Goal: Book appointment/travel/reservation

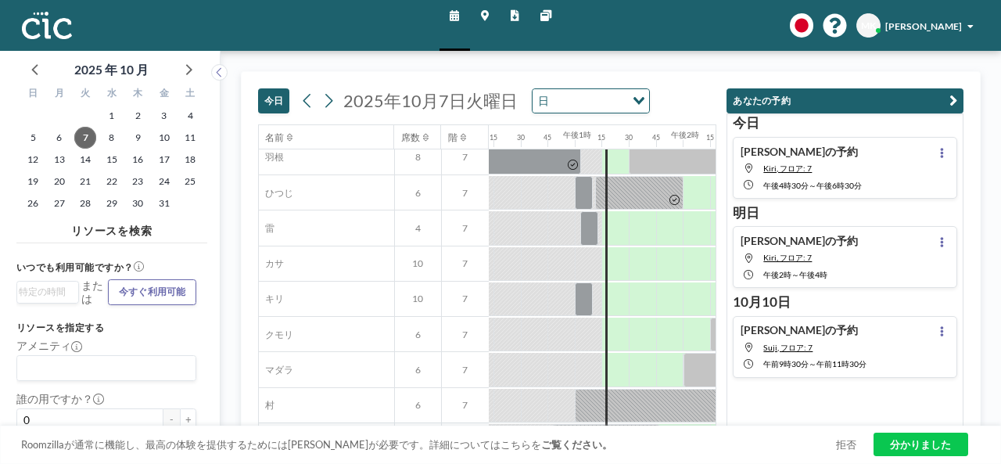
scroll to position [78, 1322]
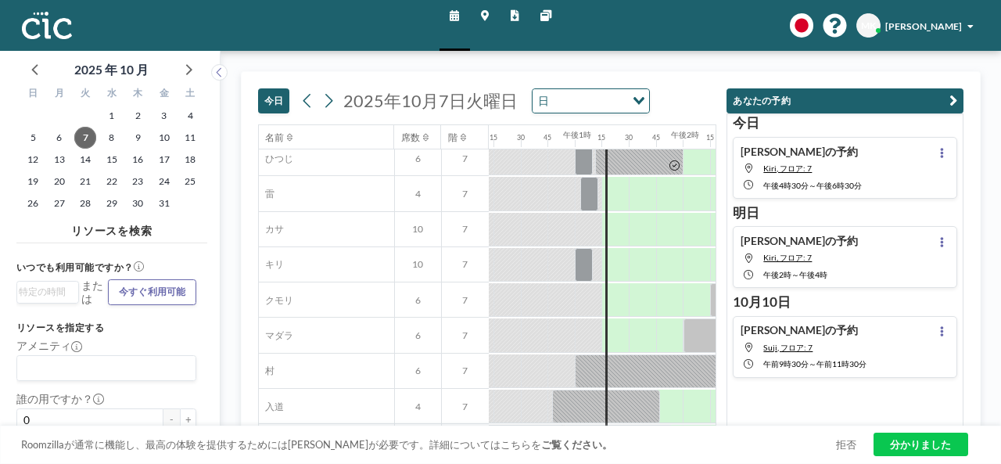
click at [949, 105] on button "あなたの予約" at bounding box center [845, 101] width 237 height 26
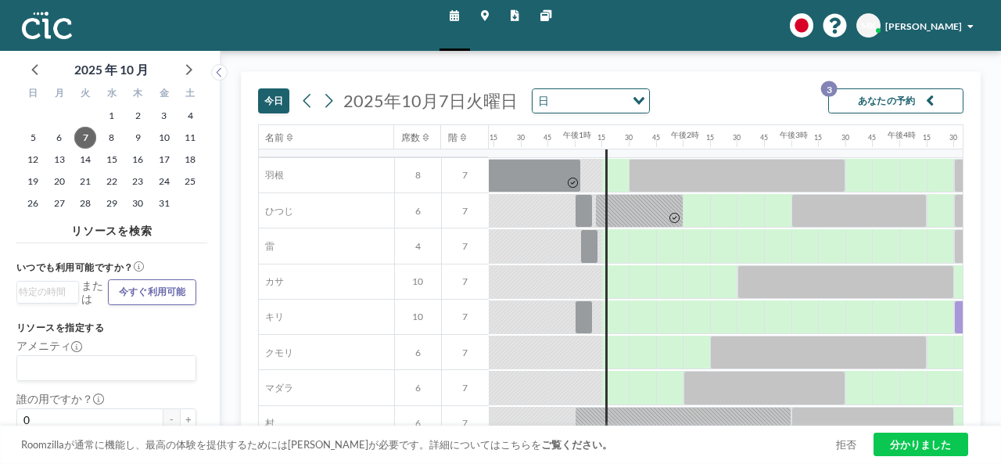
scroll to position [0, 1322]
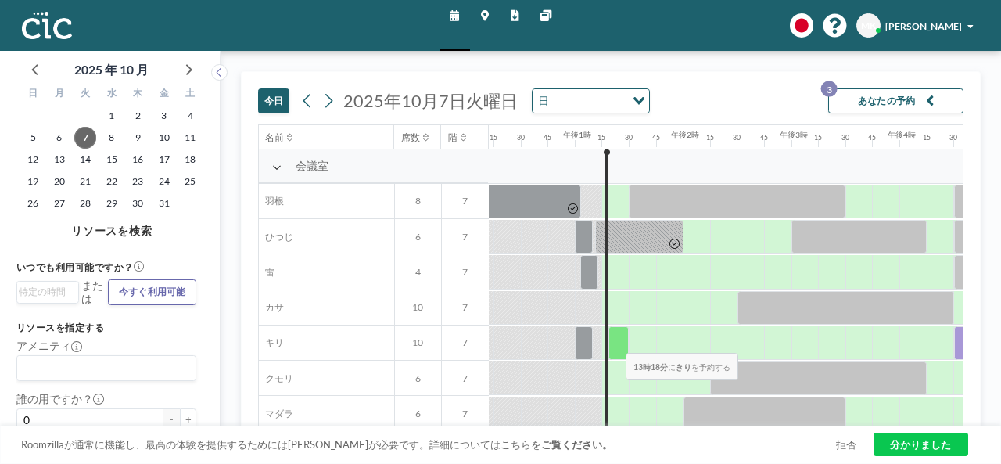
click at [614, 341] on div at bounding box center [619, 343] width 20 height 34
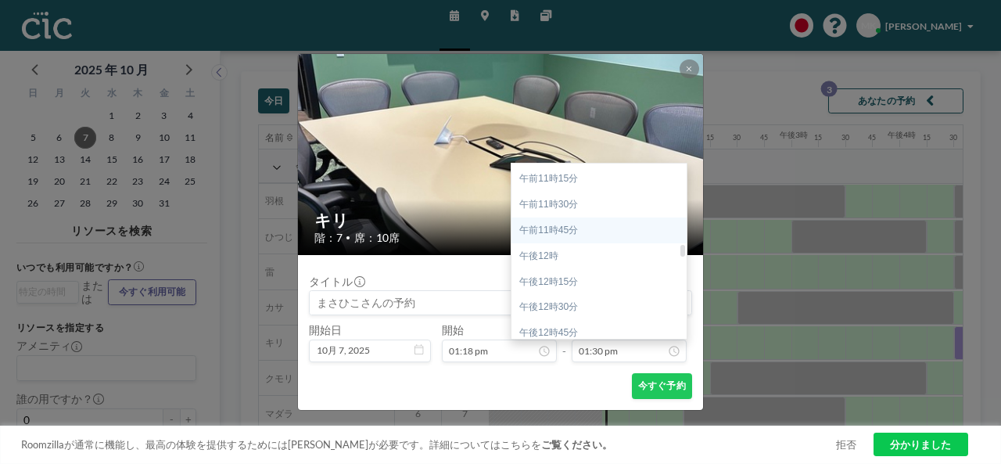
scroll to position [1236, 0]
click at [568, 325] on div "午後1時30分" at bounding box center [603, 332] width 183 height 26
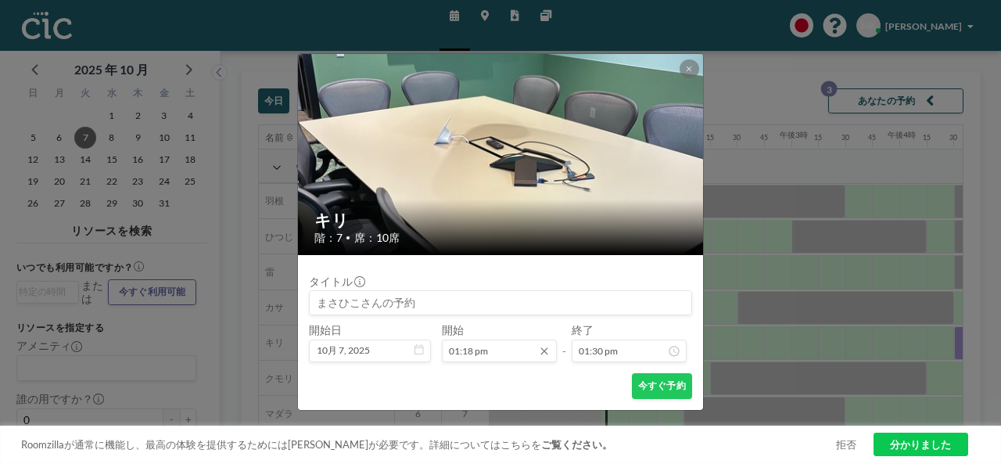
scroll to position [1393, 0]
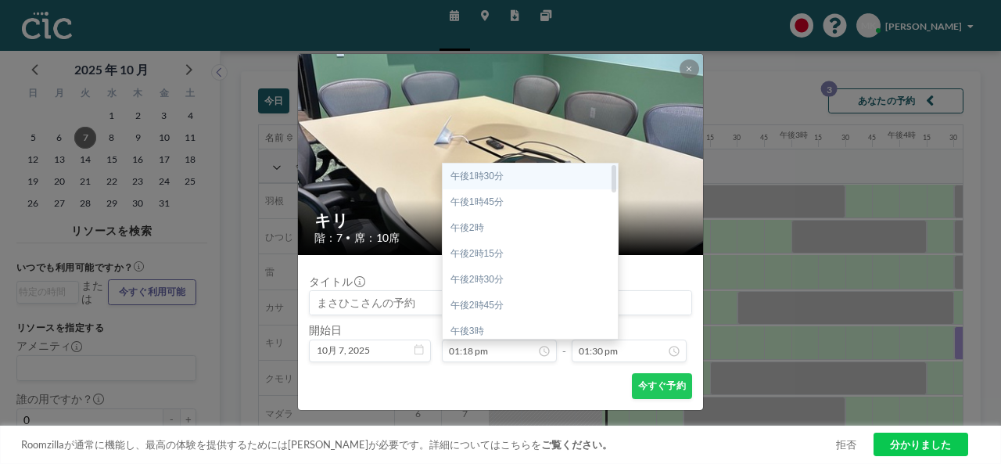
click at [499, 179] on font "午後1時30分" at bounding box center [477, 176] width 53 height 11
type input "01:30 pm"
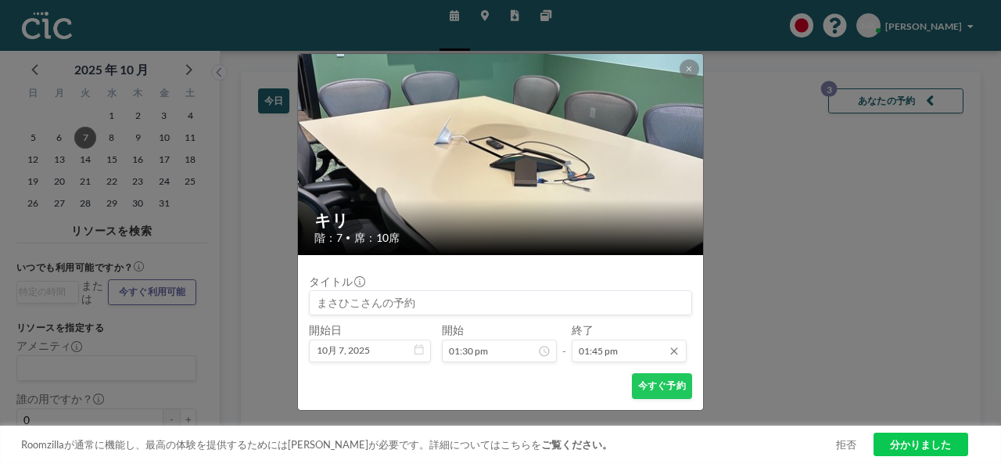
click at [615, 349] on input "01:45 pm" at bounding box center [629, 351] width 115 height 23
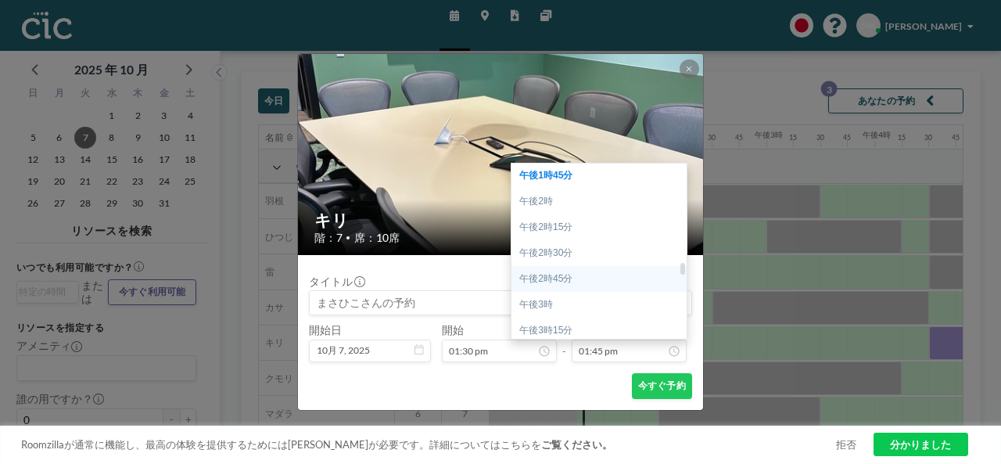
scroll to position [1497, 0]
click at [555, 279] on font "午後3時30分" at bounding box center [545, 277] width 53 height 11
type input "03:30 pm"
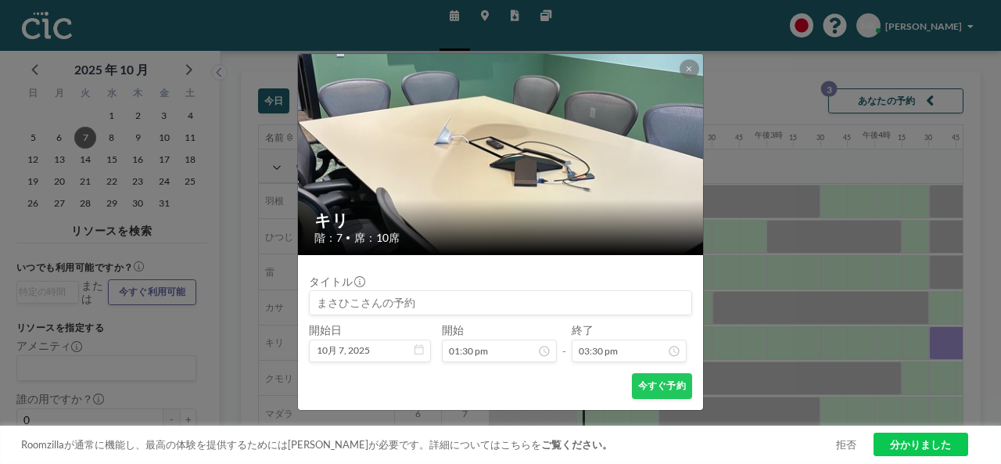
scroll to position [1599, 0]
click at [656, 390] on font "今すぐ予約" at bounding box center [662, 385] width 48 height 12
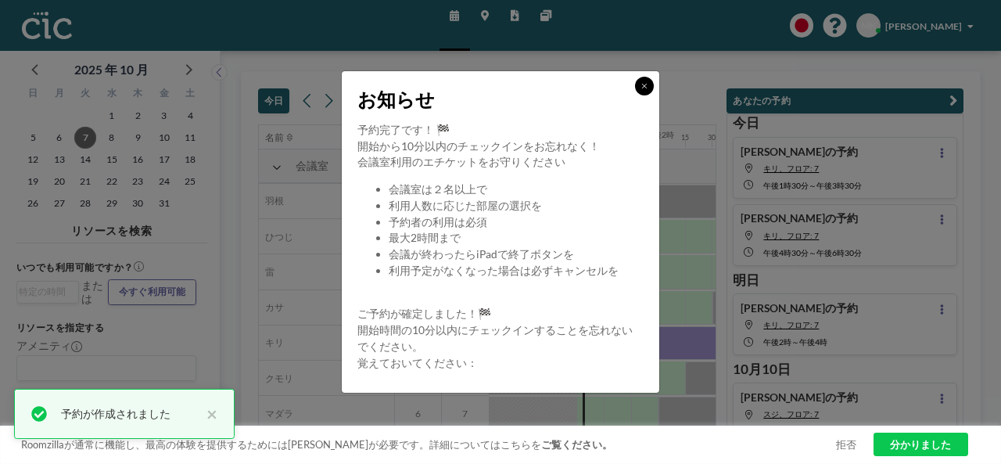
click at [640, 85] on button at bounding box center [644, 86] width 19 height 19
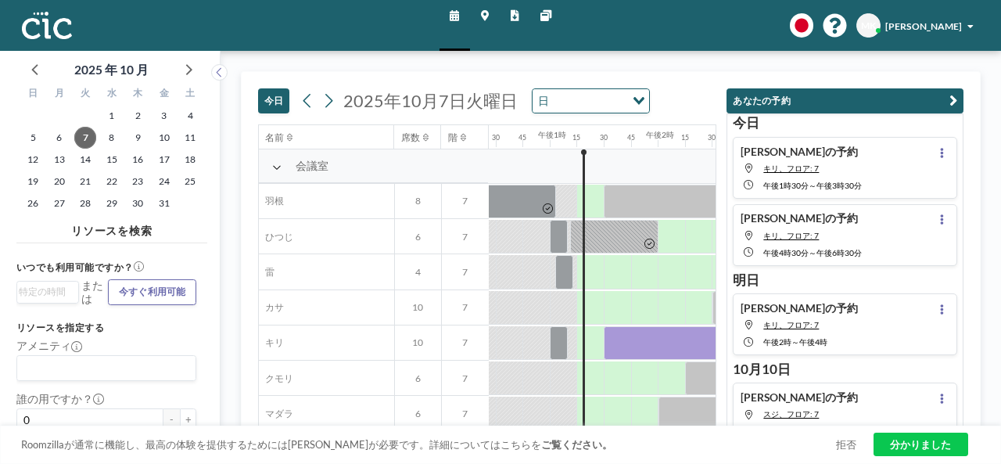
click at [880, 226] on div "[PERSON_NAME]の予約 キリ、フロア: 7 午後4時30分 ～ 午後6時30分" at bounding box center [845, 235] width 225 height 62
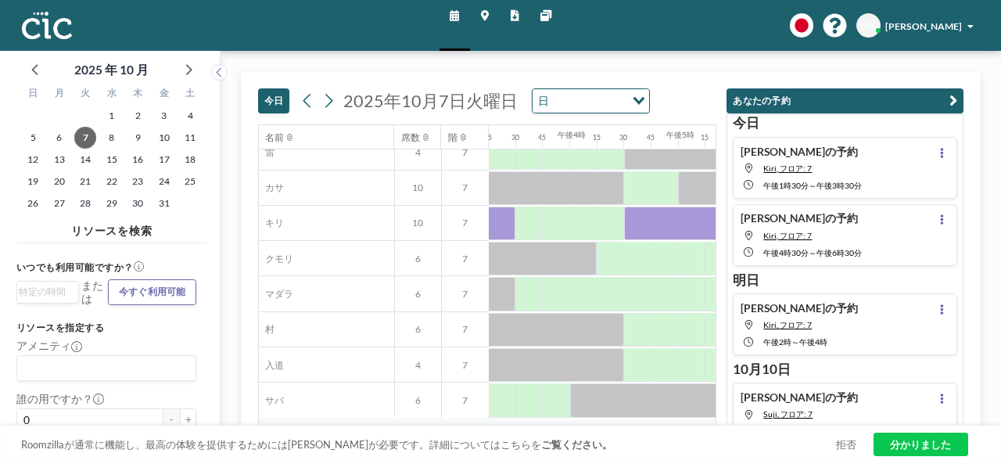
scroll to position [97, 1652]
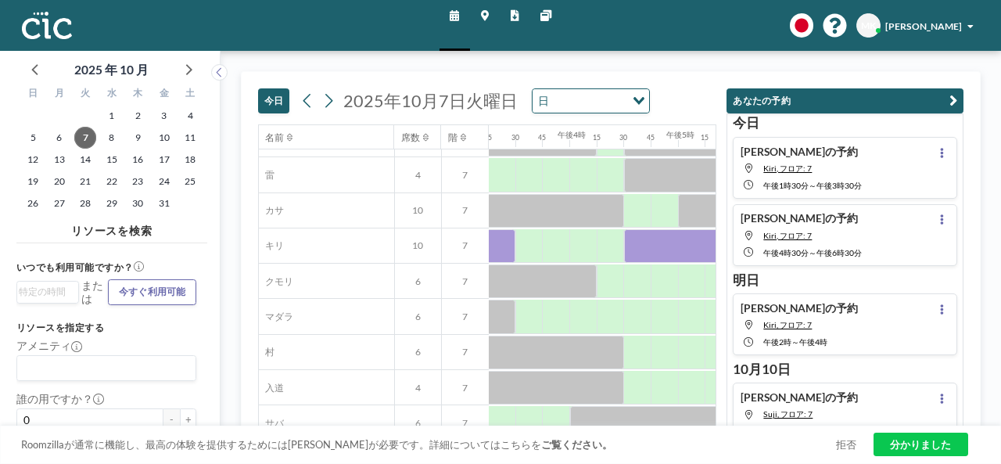
click at [956, 95] on icon "button" at bounding box center [954, 101] width 8 height 16
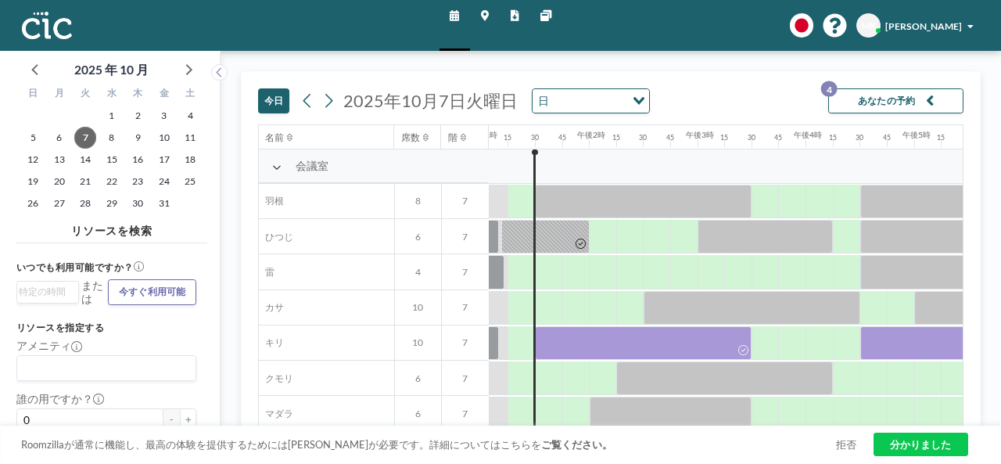
scroll to position [0, 1444]
